Goal: Task Accomplishment & Management: Use online tool/utility

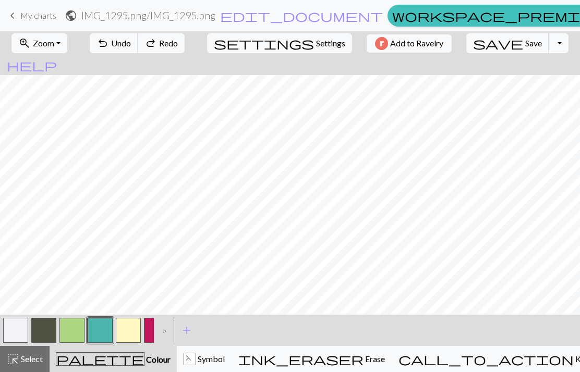
click at [467, 46] on button "save Save Save" at bounding box center [507, 43] width 83 height 20
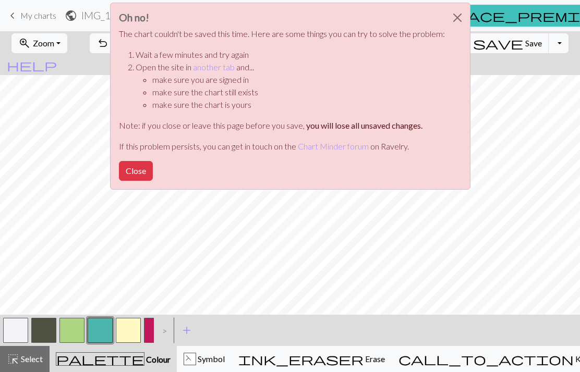
click at [475, 44] on div "Oh no! The chart couldn't be saved this time. Here are some things you can try …" at bounding box center [290, 99] width 580 height 198
click at [461, 20] on button "Close" at bounding box center [457, 17] width 25 height 29
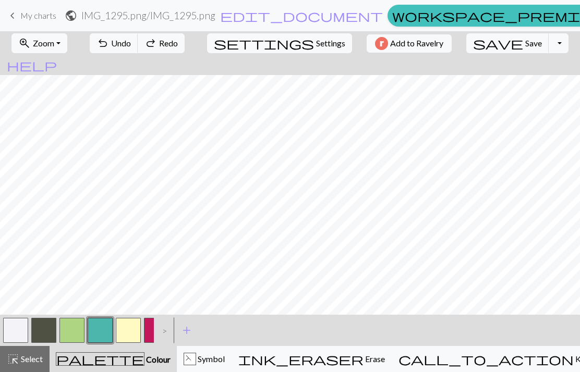
click at [487, 45] on button "save Save Save" at bounding box center [507, 43] width 83 height 20
click at [559, 355] on div "call_to_action Knitting mode Knitting mode" at bounding box center [512, 359] width 228 height 13
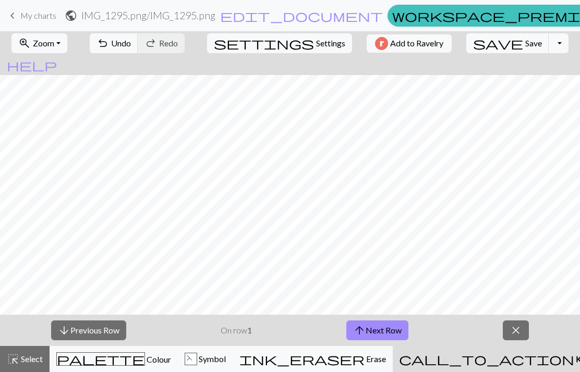
click at [79, 336] on button "arrow_downward Previous Row" at bounding box center [88, 331] width 75 height 20
click at [75, 330] on button "arrow_downward Previous Row" at bounding box center [88, 331] width 75 height 20
click at [74, 330] on button "arrow_downward Previous Row" at bounding box center [88, 331] width 75 height 20
click at [43, 37] on button "zoom_in Zoom Zoom" at bounding box center [39, 43] width 56 height 20
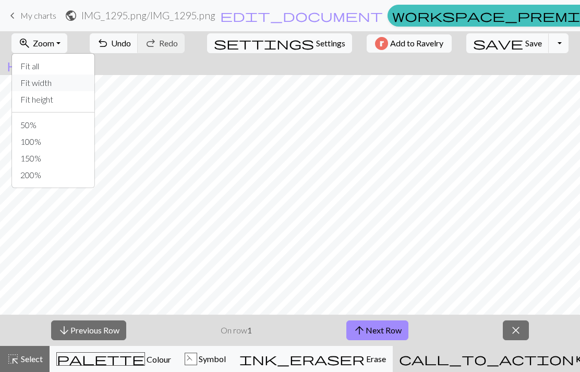
click at [34, 75] on button "Fit width" at bounding box center [53, 83] width 82 height 17
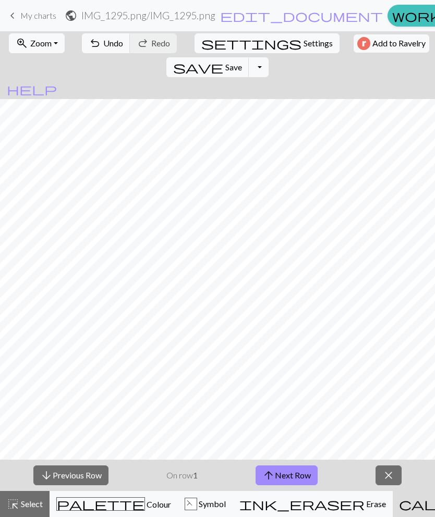
click at [20, 51] on button "zoom_in Zoom Zoom" at bounding box center [37, 43] width 56 height 20
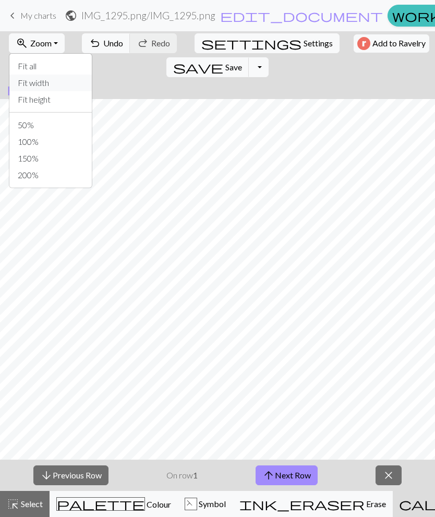
click at [24, 84] on button "Fit width" at bounding box center [50, 83] width 82 height 17
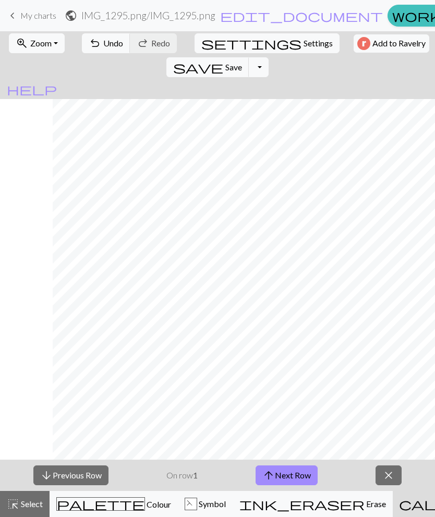
scroll to position [0, 55]
click at [308, 372] on button "arrow_upward Next Row" at bounding box center [286, 475] width 62 height 20
click at [51, 37] on button "zoom_in Zoom Zoom" at bounding box center [37, 43] width 56 height 20
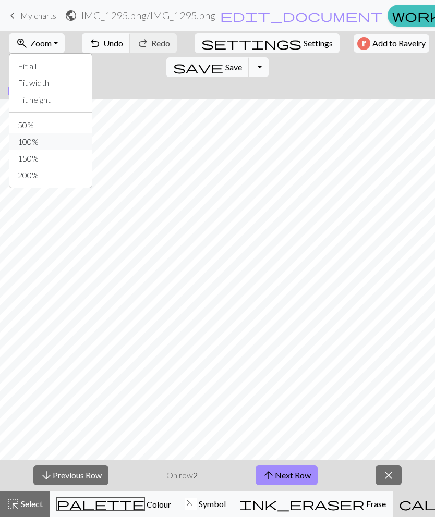
click at [60, 140] on button "100%" at bounding box center [50, 141] width 82 height 17
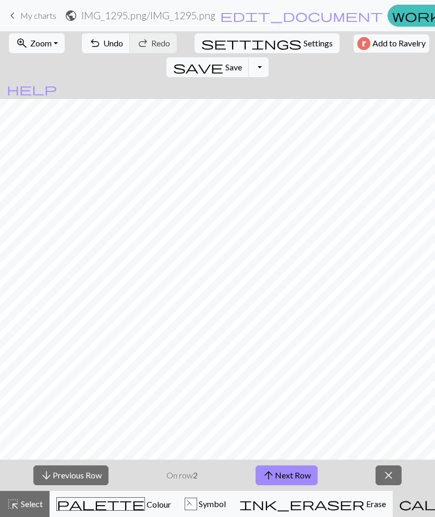
scroll to position [7, 38]
click at [218, 372] on div "F Symbol" at bounding box center [204, 504] width 41 height 13
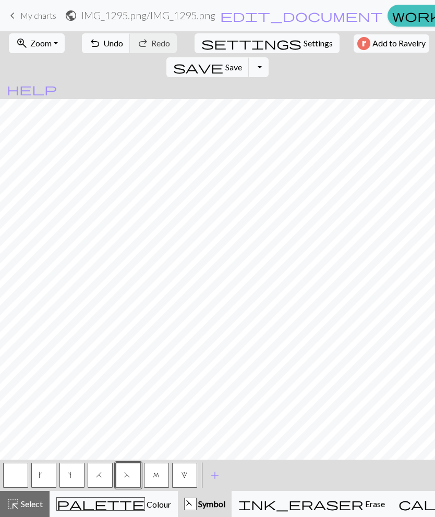
click at [52, 372] on button "k" at bounding box center [43, 475] width 25 height 25
click at [50, 372] on button "k" at bounding box center [43, 475] width 25 height 25
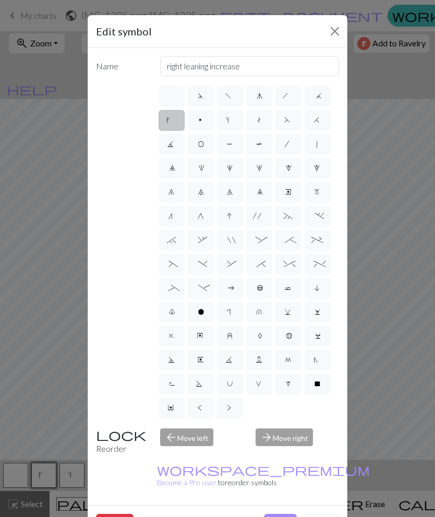
click at [41, 372] on div "Edit symbol Name right leaning increase d f g h j k p s t F H J O P T / | 0 1 2…" at bounding box center [217, 258] width 435 height 517
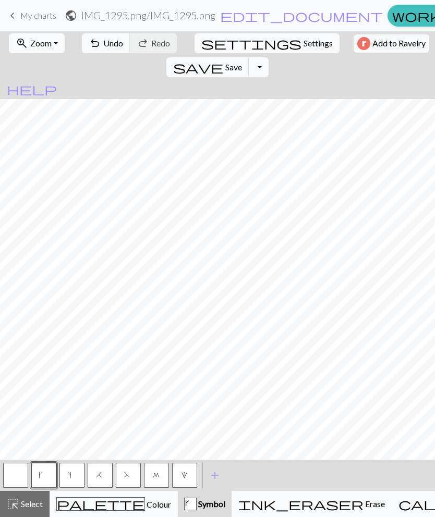
click at [54, 48] on button "zoom_in Zoom Zoom" at bounding box center [37, 43] width 56 height 20
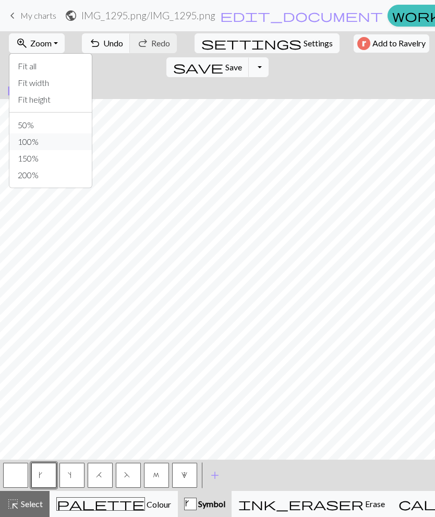
click at [57, 142] on button "100%" at bounding box center [50, 141] width 82 height 17
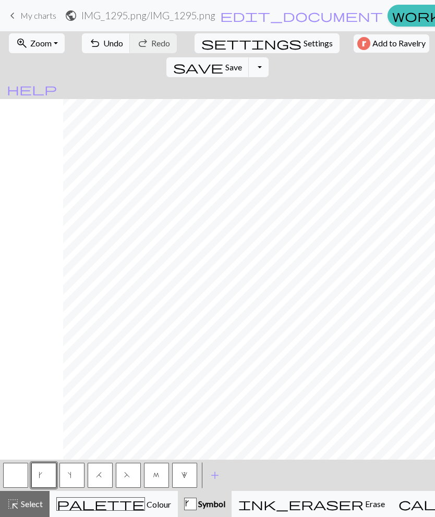
scroll to position [108, 185]
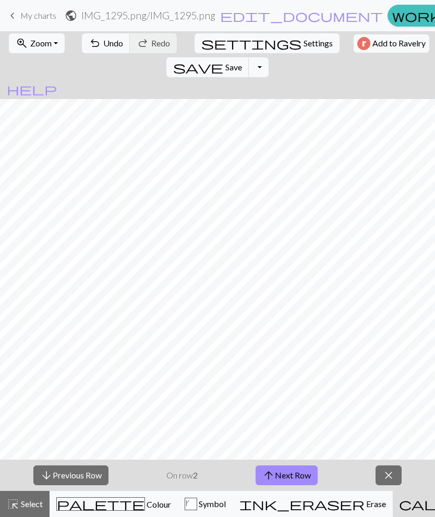
click at [278, 372] on button "arrow_upward Next Row" at bounding box center [286, 475] width 62 height 20
click at [292, 372] on button "arrow_upward Next Row" at bounding box center [286, 475] width 62 height 20
click at [289, 372] on button "arrow_upward Next Row" at bounding box center [286, 475] width 62 height 20
click at [282, 372] on button "arrow_upward Next Row" at bounding box center [286, 475] width 62 height 20
click at [300, 372] on button "arrow_upward Next Row" at bounding box center [286, 475] width 62 height 20
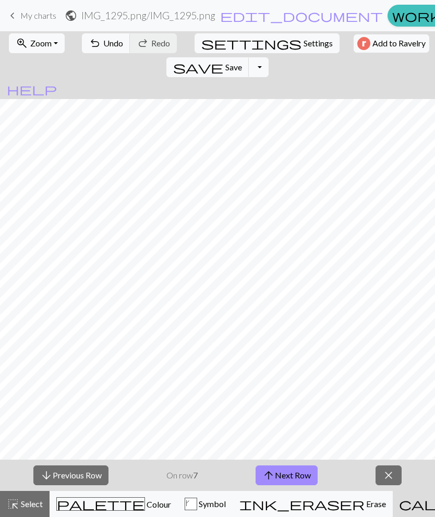
click at [293, 372] on button "arrow_upward Next Row" at bounding box center [286, 475] width 62 height 20
click at [302, 372] on button "arrow_upward Next Row" at bounding box center [286, 475] width 62 height 20
click at [279, 372] on button "arrow_upward Next Row" at bounding box center [286, 475] width 62 height 20
click at [300, 372] on button "arrow_upward Next Row" at bounding box center [288, 475] width 62 height 20
click at [294, 372] on button "arrow_upward Next Row" at bounding box center [288, 475] width 62 height 20
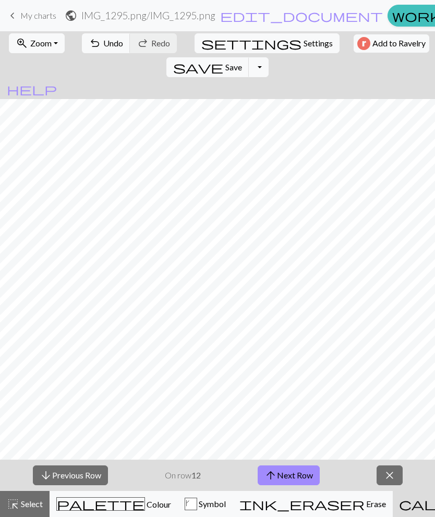
click at [306, 372] on button "arrow_upward Next Row" at bounding box center [288, 475] width 62 height 20
click at [273, 372] on button "arrow_upward Next Row" at bounding box center [288, 475] width 62 height 20
click at [298, 372] on button "arrow_upward Next Row" at bounding box center [288, 475] width 62 height 20
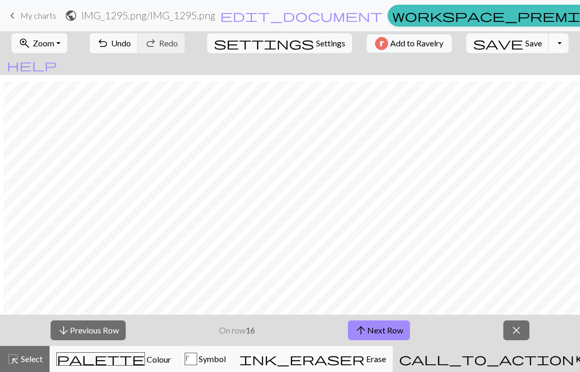
scroll to position [163, 22]
click at [364, 332] on span "arrow_upward" at bounding box center [360, 330] width 13 height 15
click at [407, 323] on button "arrow_upward Next Row" at bounding box center [379, 331] width 62 height 20
click at [402, 336] on button "arrow_upward Next Row" at bounding box center [379, 331] width 62 height 20
click at [402, 332] on button "arrow_upward Next Row" at bounding box center [379, 331] width 62 height 20
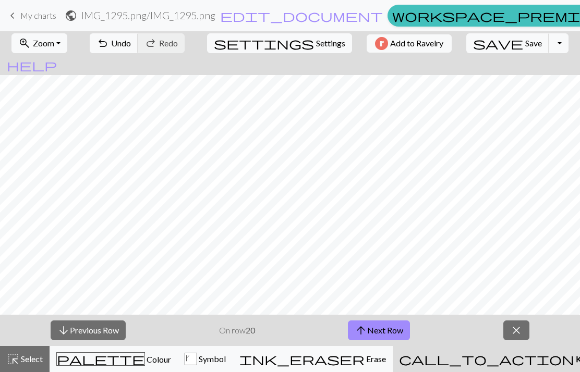
click at [399, 337] on button "arrow_upward Next Row" at bounding box center [379, 331] width 62 height 20
click at [409, 321] on button "arrow_upward Next Row" at bounding box center [379, 331] width 62 height 20
click at [385, 323] on button "arrow_upward Next Row" at bounding box center [379, 331] width 62 height 20
click at [410, 326] on button "arrow_upward Next Row" at bounding box center [379, 331] width 62 height 20
click at [403, 328] on button "arrow_upward Next Row" at bounding box center [379, 331] width 62 height 20
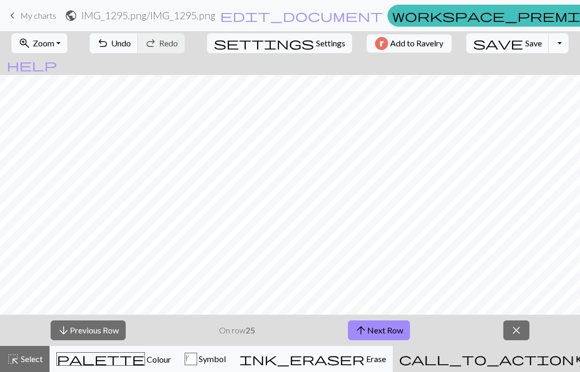
click at [395, 329] on button "arrow_upward Next Row" at bounding box center [379, 331] width 62 height 20
click at [385, 330] on button "arrow_upward Next Row" at bounding box center [379, 331] width 62 height 20
click at [373, 330] on button "arrow_upward Next Row" at bounding box center [379, 331] width 62 height 20
click at [366, 318] on div "arrow_downward Previous Row On row 28 arrow_upward Next Row close" at bounding box center [290, 330] width 580 height 31
click at [373, 327] on button "arrow_upward Next Row" at bounding box center [379, 331] width 62 height 20
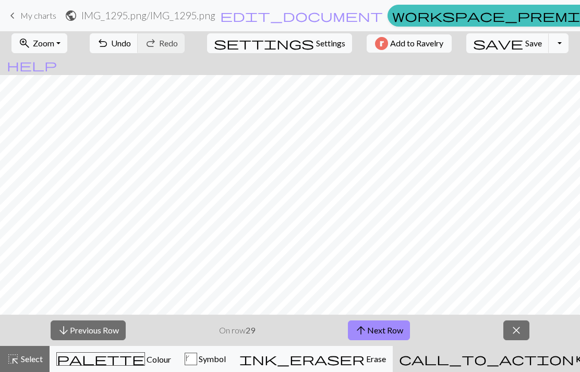
click at [372, 324] on button "arrow_upward Next Row" at bounding box center [379, 331] width 62 height 20
click at [353, 334] on button "arrow_upward Next Row" at bounding box center [379, 331] width 62 height 20
click at [378, 334] on button "arrow_upward Next Row" at bounding box center [379, 331] width 62 height 20
click at [394, 330] on button "arrow_upward Next Row" at bounding box center [379, 331] width 62 height 20
click at [389, 327] on button "arrow_upward Next Row" at bounding box center [379, 331] width 62 height 20
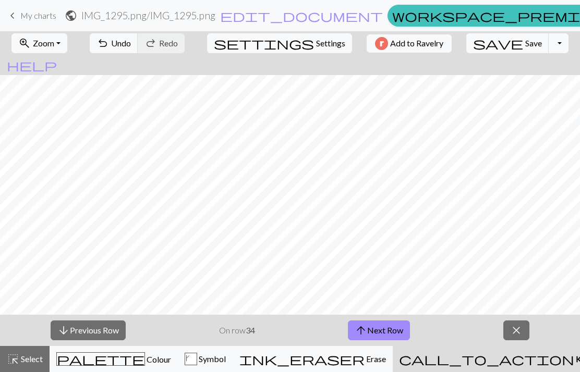
click at [400, 334] on button "arrow_upward Next Row" at bounding box center [379, 331] width 62 height 20
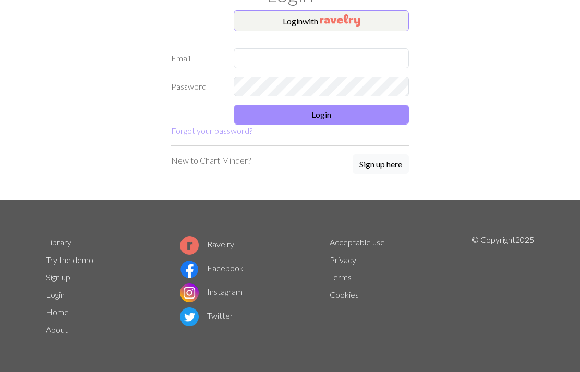
click at [383, 16] on button "Login with" at bounding box center [320, 20] width 175 height 21
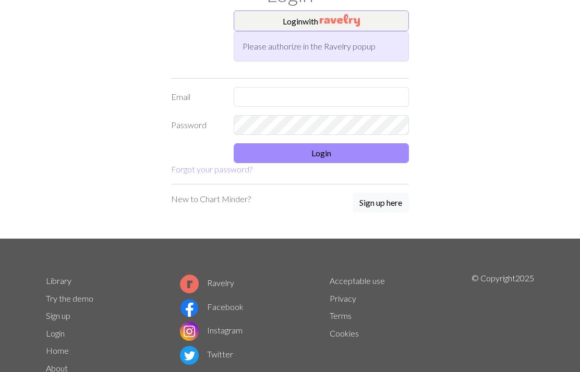
scroll to position [39, 0]
